Goal: Use online tool/utility: Utilize a website feature to perform a specific function

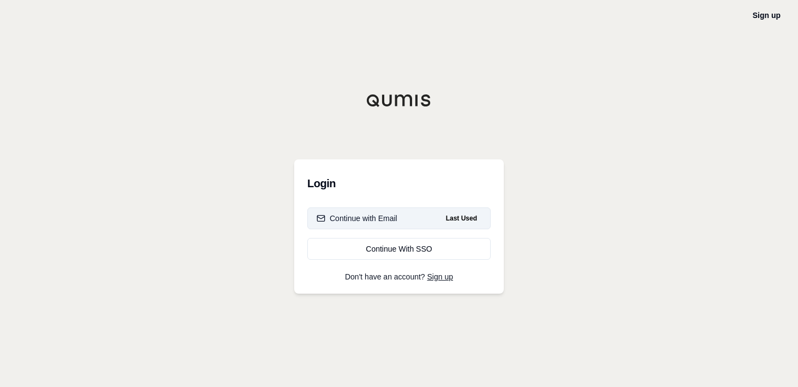
click at [425, 221] on button "Continue with Email Last Used" at bounding box center [398, 218] width 183 height 22
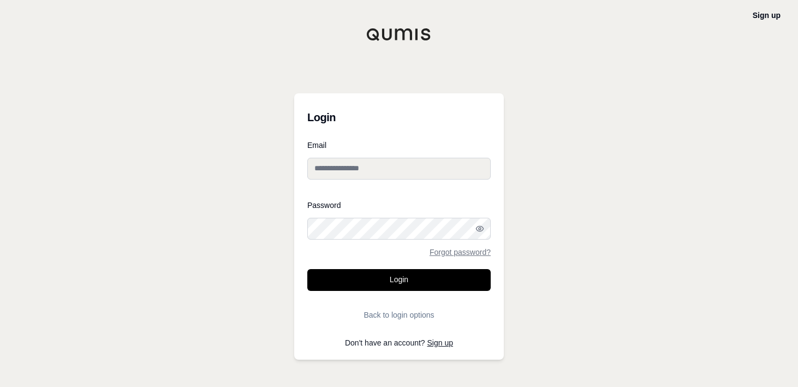
type input "**********"
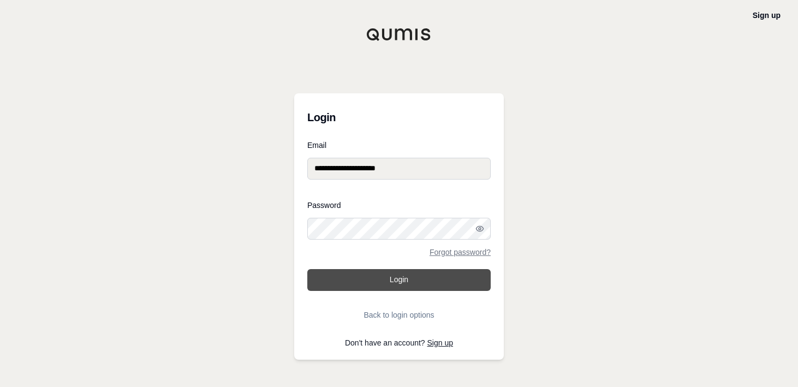
click at [376, 282] on button "Login" at bounding box center [398, 280] width 183 height 22
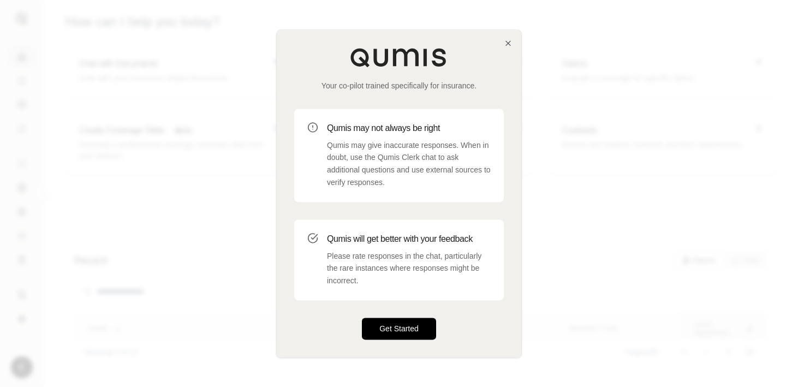
click at [420, 330] on button "Get Started" at bounding box center [399, 329] width 74 height 22
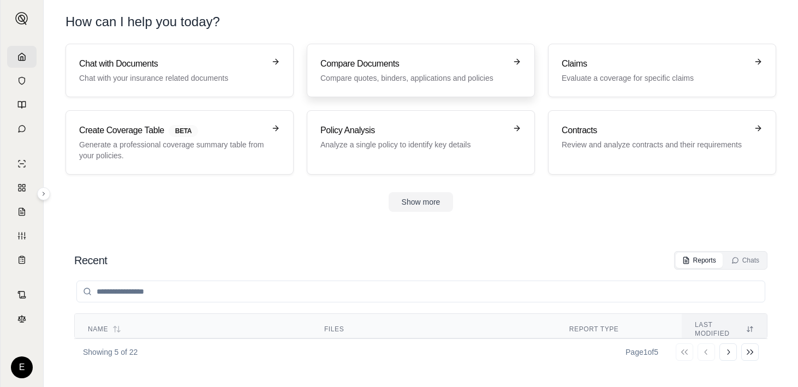
click at [363, 66] on h3 "Compare Documents" at bounding box center [413, 63] width 186 height 13
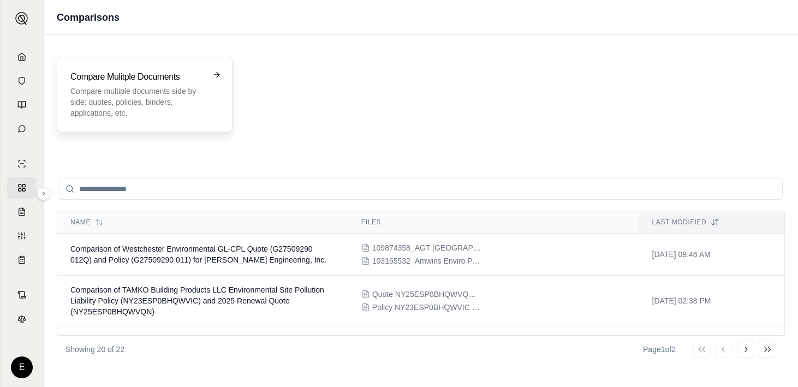
click at [153, 98] on p "Compare multiple documents side by side: quotes, policies, binders, application…" at bounding box center [136, 102] width 133 height 33
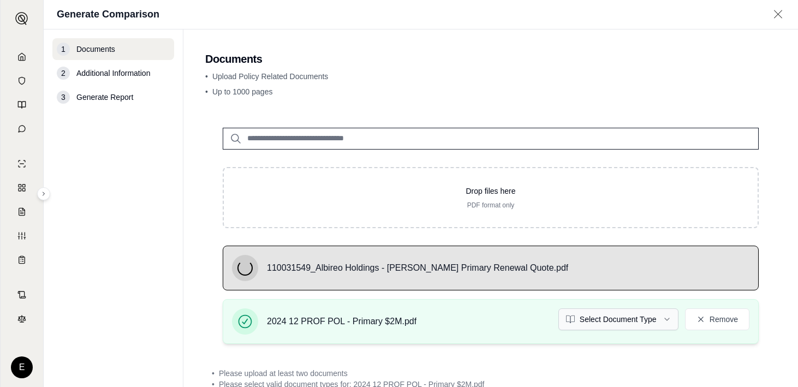
click at [609, 316] on html "E Generate Comparison 1 Documents 2 Additional Information 3 Generate Report Do…" at bounding box center [399, 193] width 798 height 387
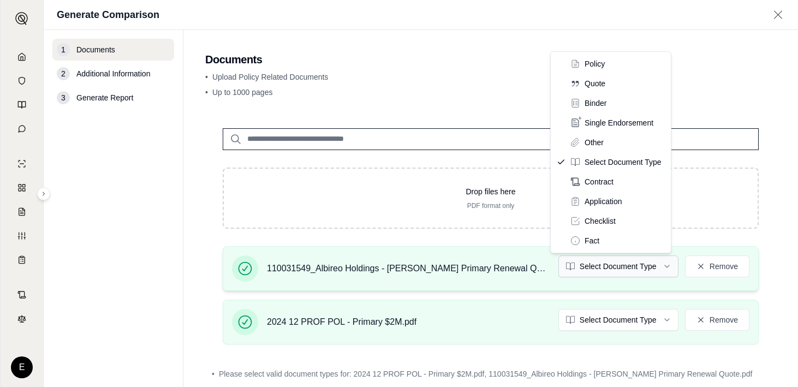
click at [634, 259] on html "E Generate Comparison 1 Documents 2 Additional Information 3 Generate Report Do…" at bounding box center [399, 193] width 798 height 387
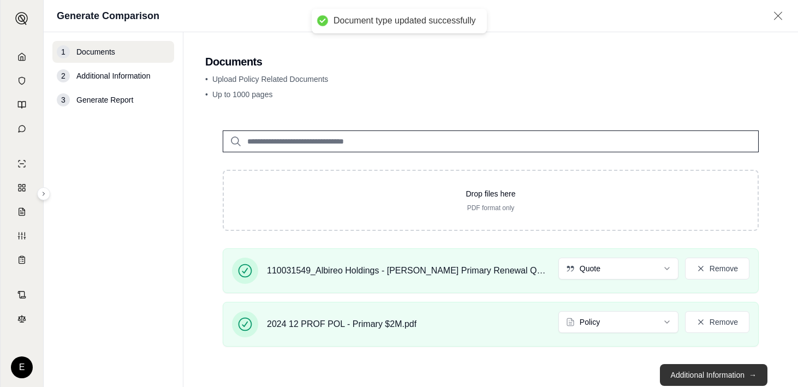
click at [694, 372] on button "Additional Information →" at bounding box center [714, 375] width 108 height 22
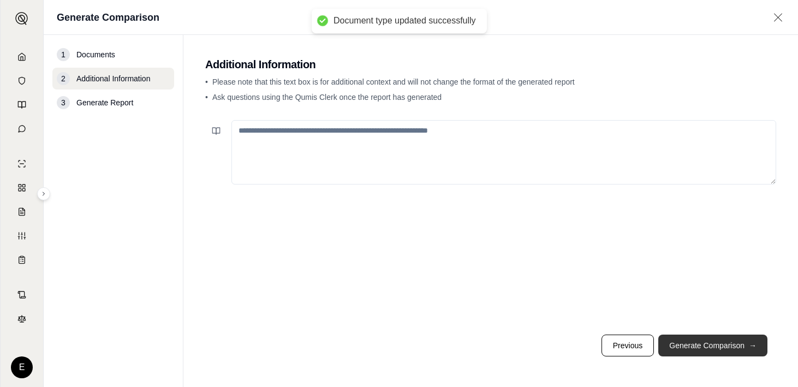
click at [706, 343] on button "Generate Comparison →" at bounding box center [712, 346] width 109 height 22
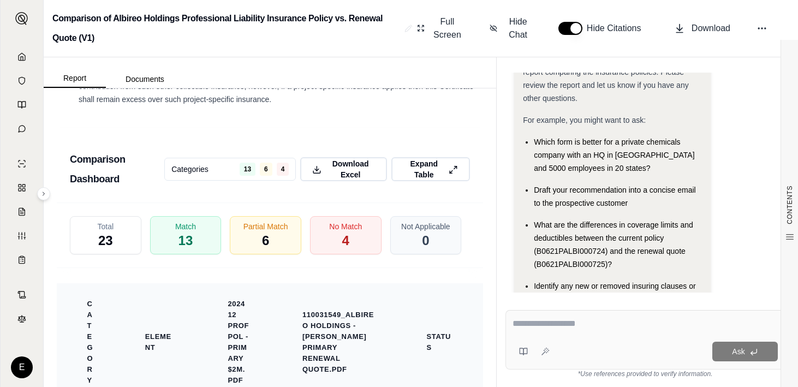
scroll to position [2230, 0]
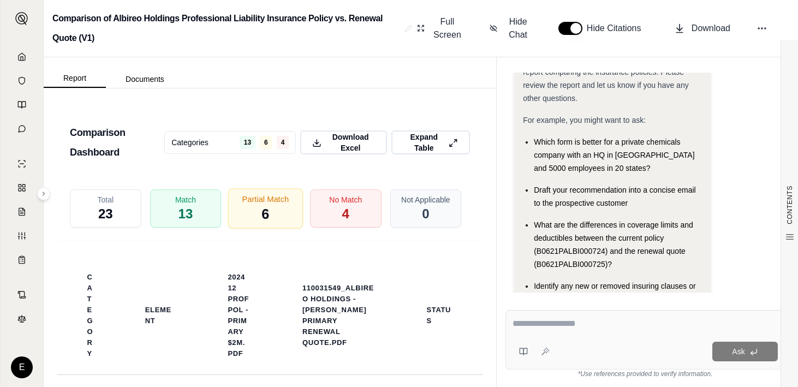
click at [242, 195] on div "Partial Match 6" at bounding box center [265, 208] width 75 height 40
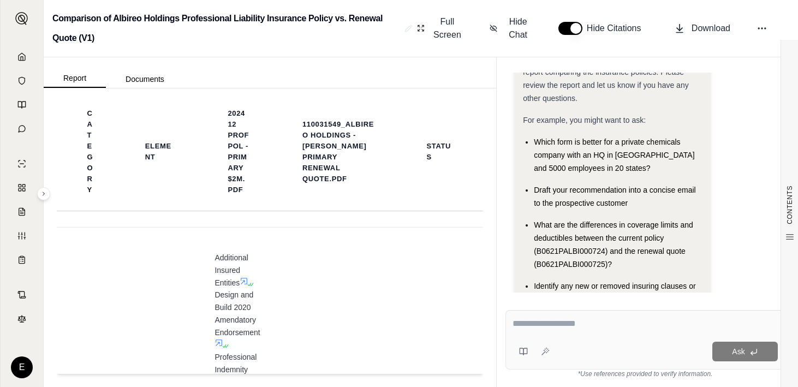
scroll to position [2176, 0]
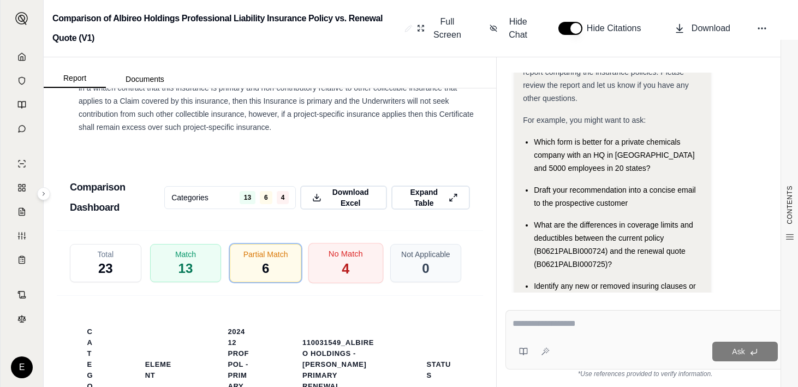
click at [342, 262] on span "4" at bounding box center [346, 269] width 8 height 19
click at [342, 260] on span "4" at bounding box center [346, 269] width 8 height 19
click at [247, 254] on div "Partial Match 6" at bounding box center [265, 263] width 75 height 40
click at [342, 260] on span "4" at bounding box center [346, 269] width 8 height 19
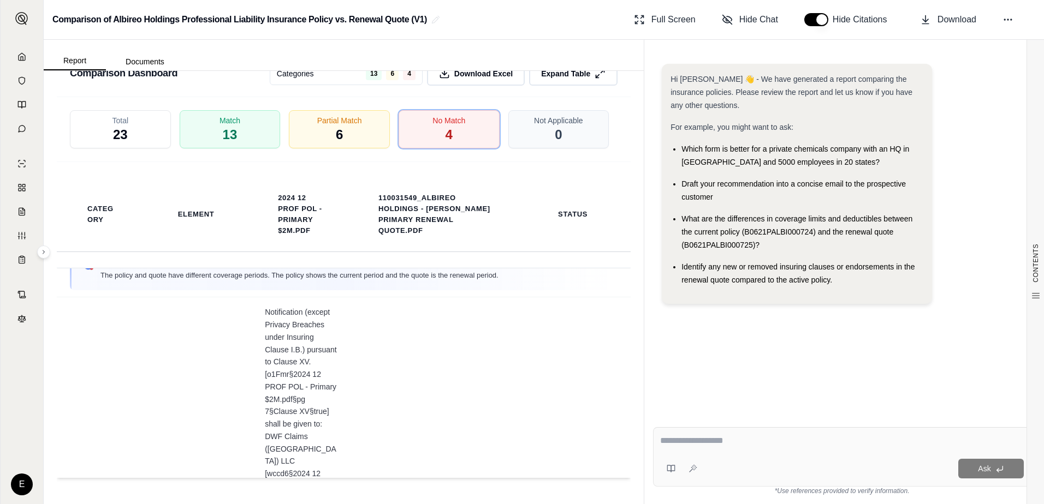
scroll to position [0, 0]
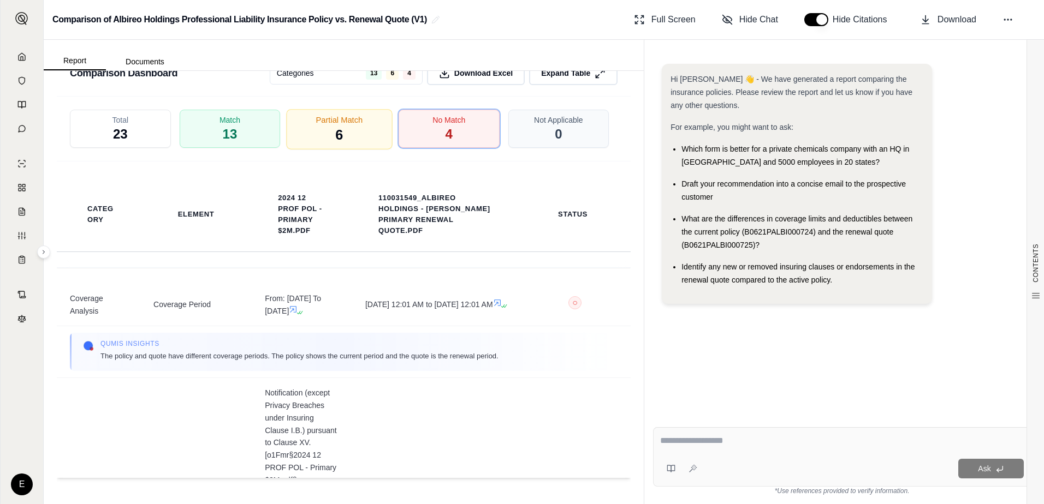
click at [336, 130] on span "6" at bounding box center [340, 135] width 8 height 19
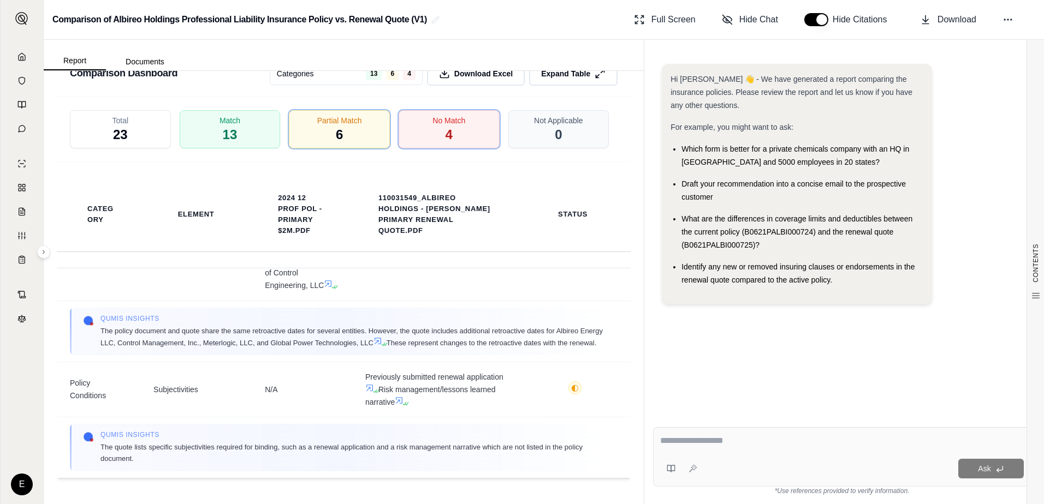
scroll to position [1583, 0]
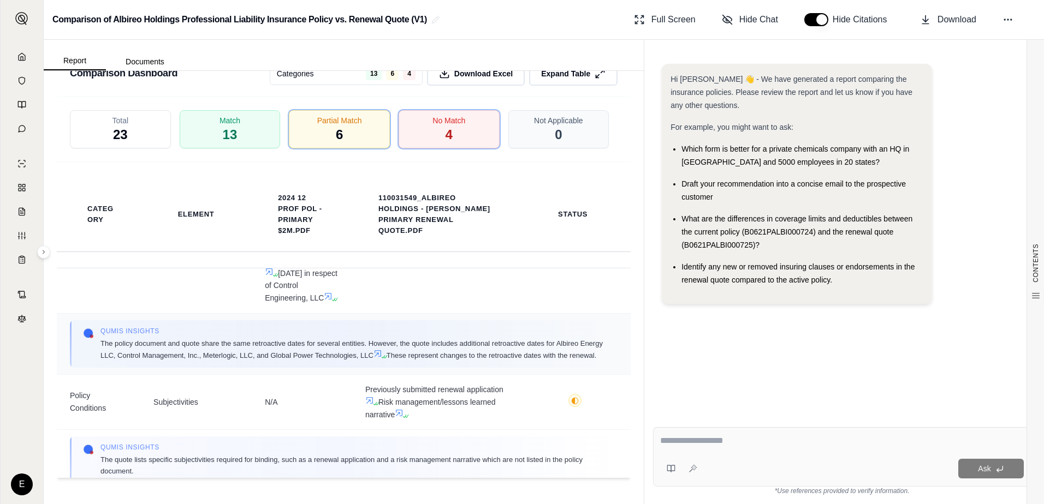
click at [382, 354] on icon at bounding box center [377, 353] width 9 height 9
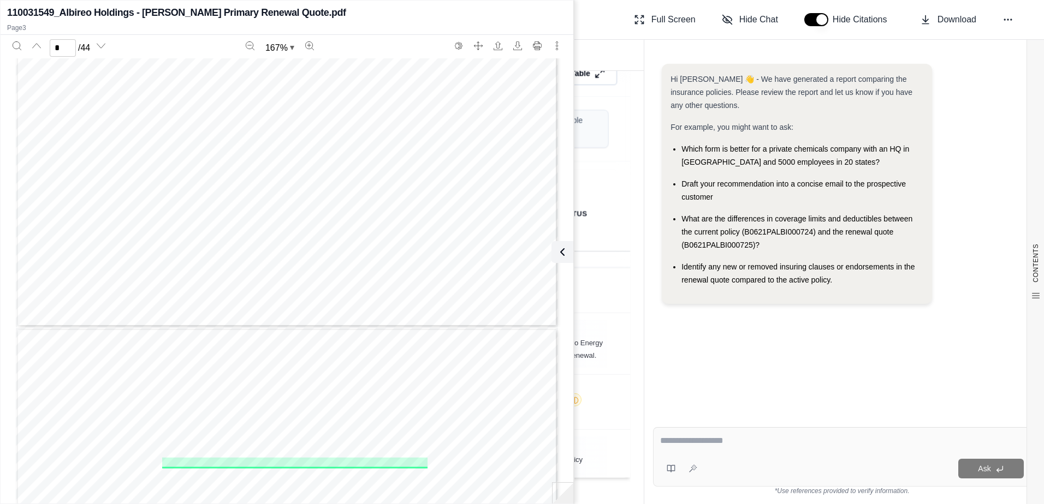
scroll to position [1261, 0]
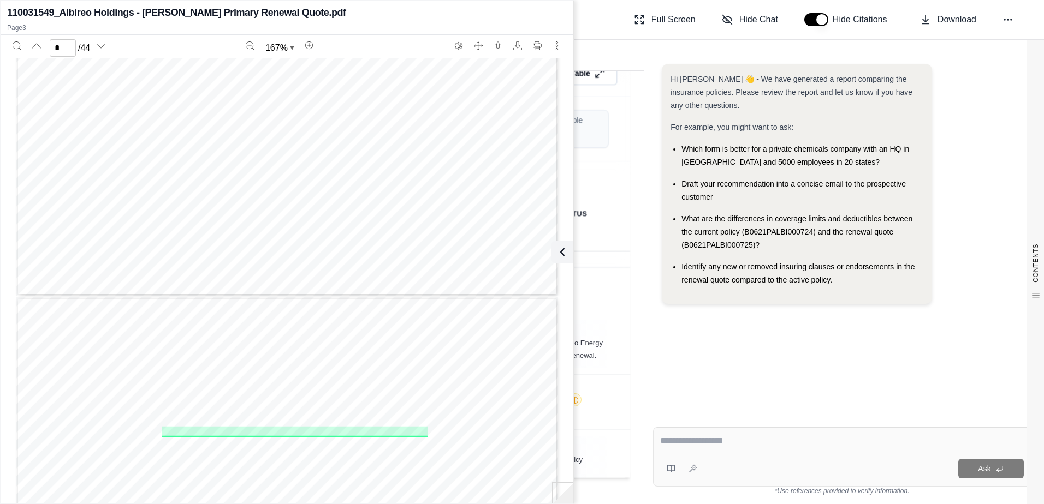
type input "*"
click at [568, 253] on button at bounding box center [560, 252] width 22 height 22
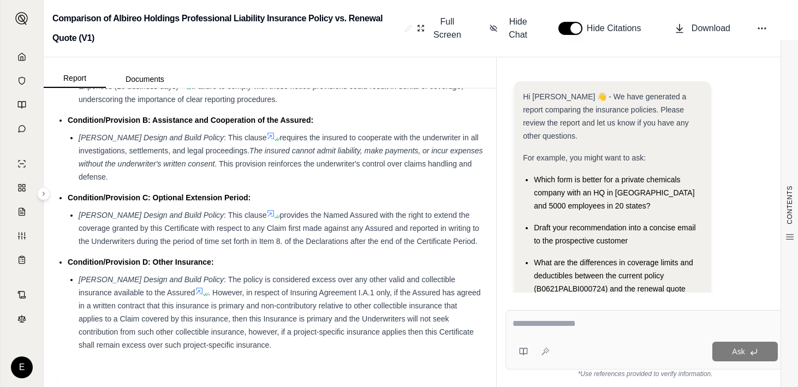
scroll to position [3370, 0]
